Goal: Complete application form: Complete application form

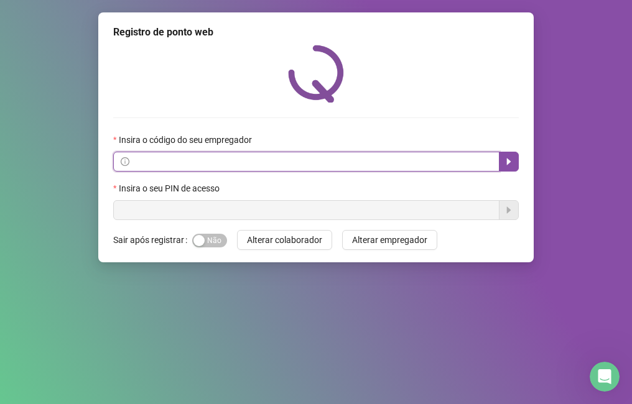
click at [140, 166] on input "text" at bounding box center [312, 162] width 360 height 14
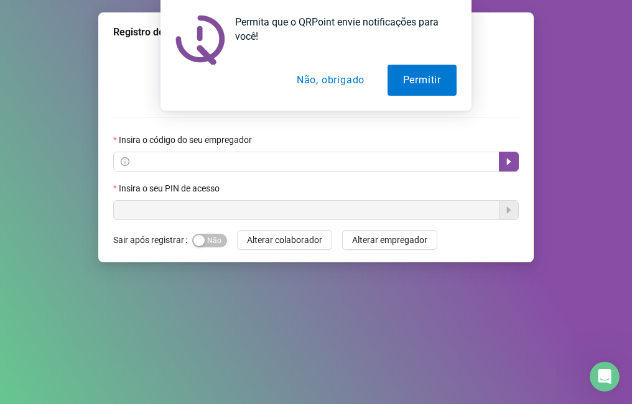
click at [320, 79] on button "Não, obrigado" at bounding box center [330, 80] width 99 height 31
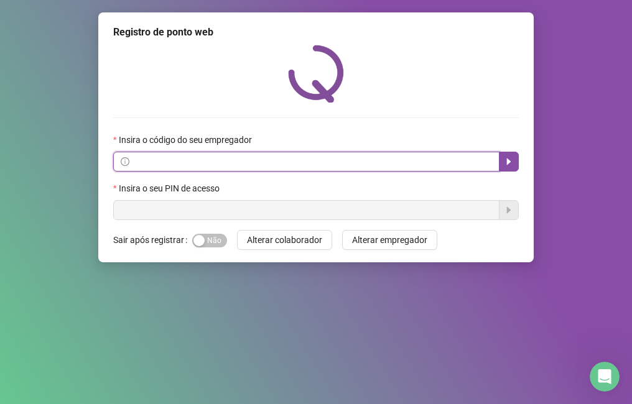
click at [166, 163] on input "text" at bounding box center [312, 162] width 360 height 14
click at [131, 154] on span at bounding box center [306, 162] width 386 height 20
click at [138, 162] on input "text" at bounding box center [312, 162] width 360 height 14
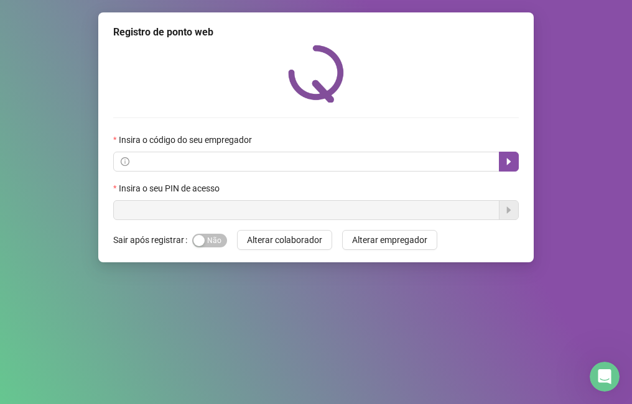
click at [233, 142] on label "Insira o código do seu empregador" at bounding box center [186, 140] width 147 height 14
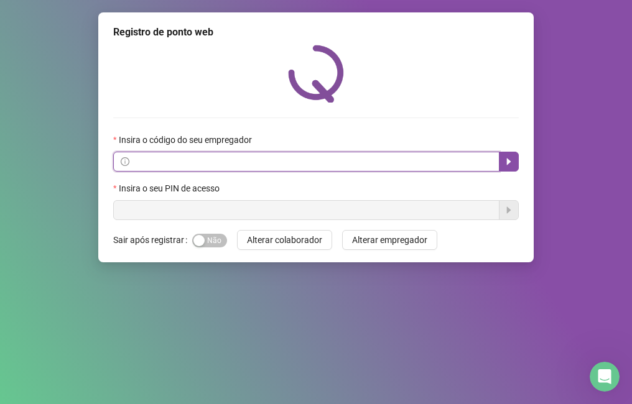
click at [174, 166] on input "text" at bounding box center [312, 162] width 360 height 14
click at [169, 163] on input "text" at bounding box center [312, 162] width 360 height 14
click at [154, 161] on input "text" at bounding box center [312, 162] width 360 height 14
